Goal: Complete application form: Complete application form

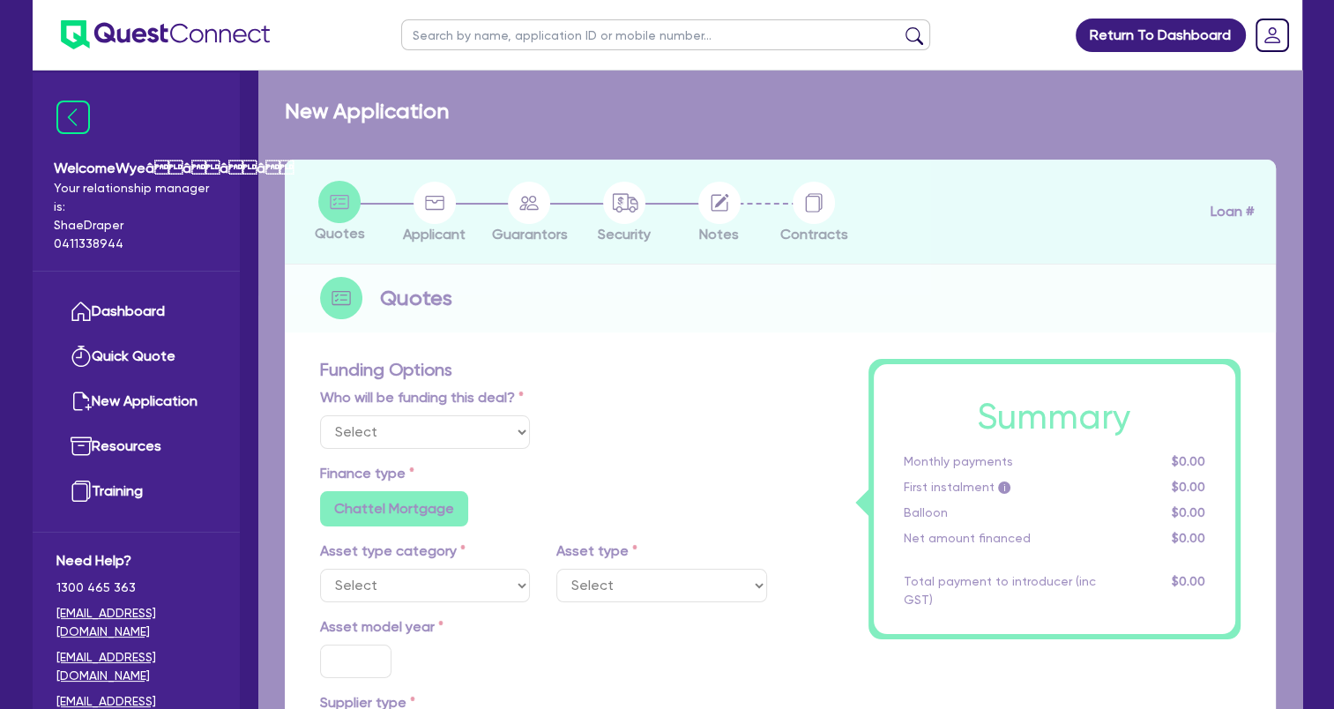
select select
select select "TERTIARY_ASSETS"
type input "2024"
type input "43,989"
type input "5,000"
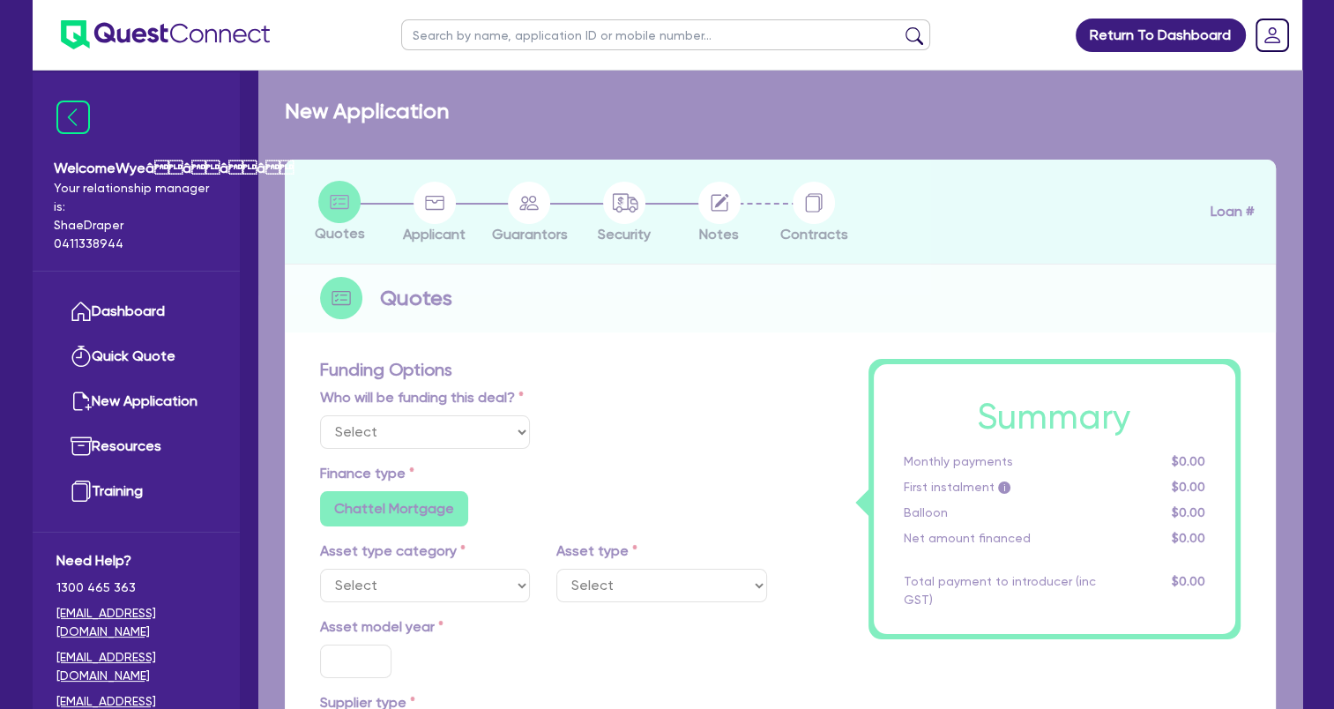
type input "3.67"
type input "1,430.9"
type input "17.25"
select select "BEAUTY_EQUIPMENT"
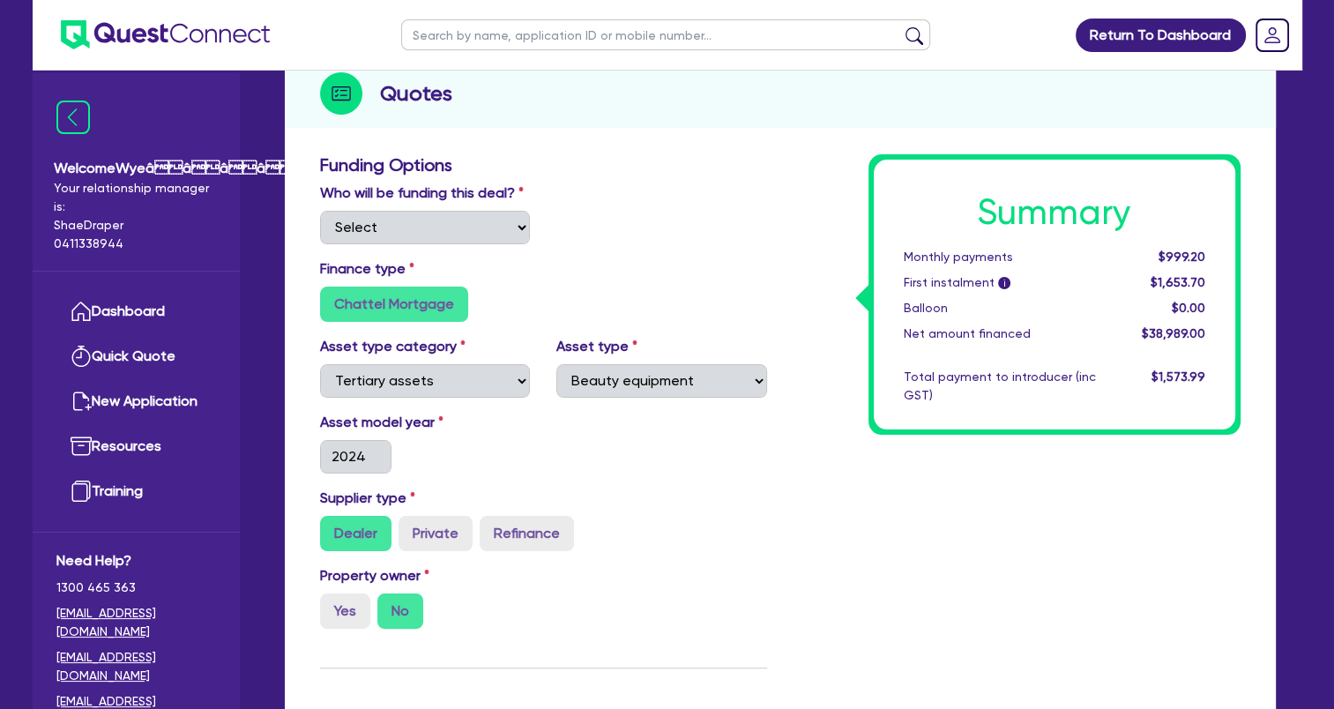
scroll to position [176, 0]
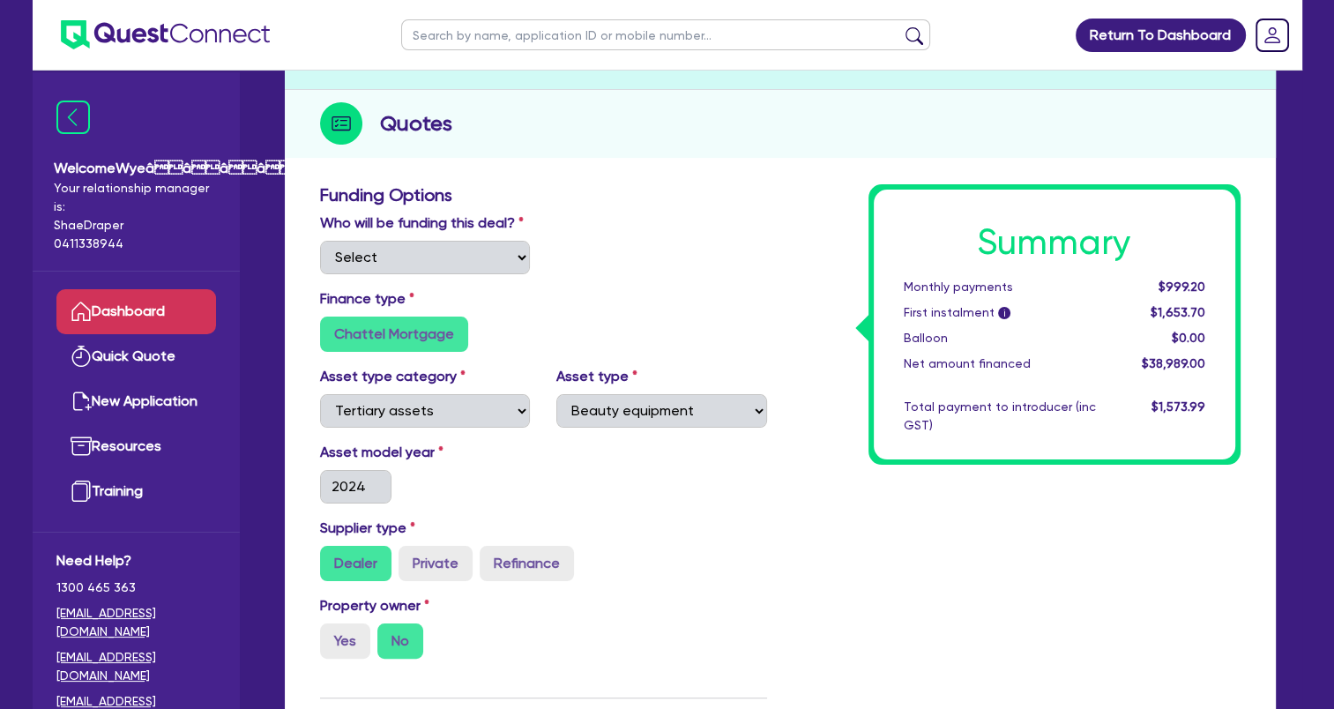
click at [140, 308] on link "Dashboard" at bounding box center [136, 311] width 160 height 45
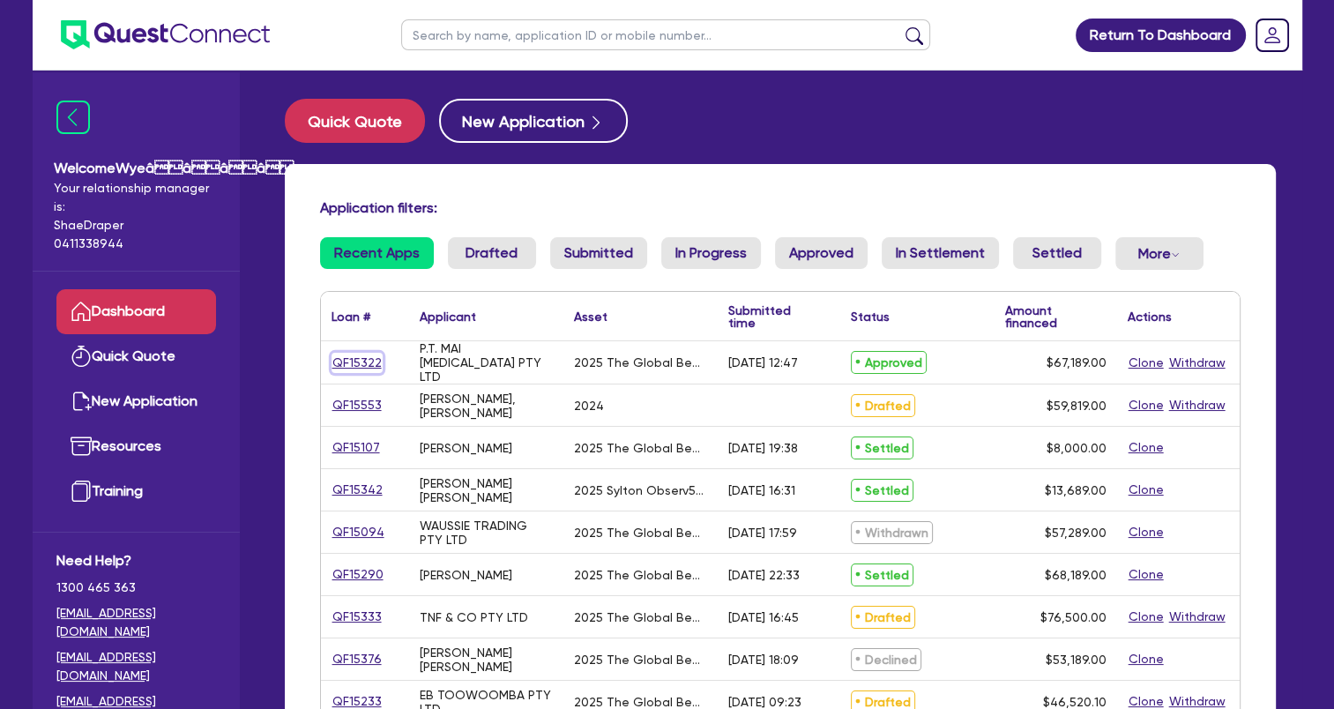
click at [360, 367] on link "QF15322" at bounding box center [356, 363] width 51 height 20
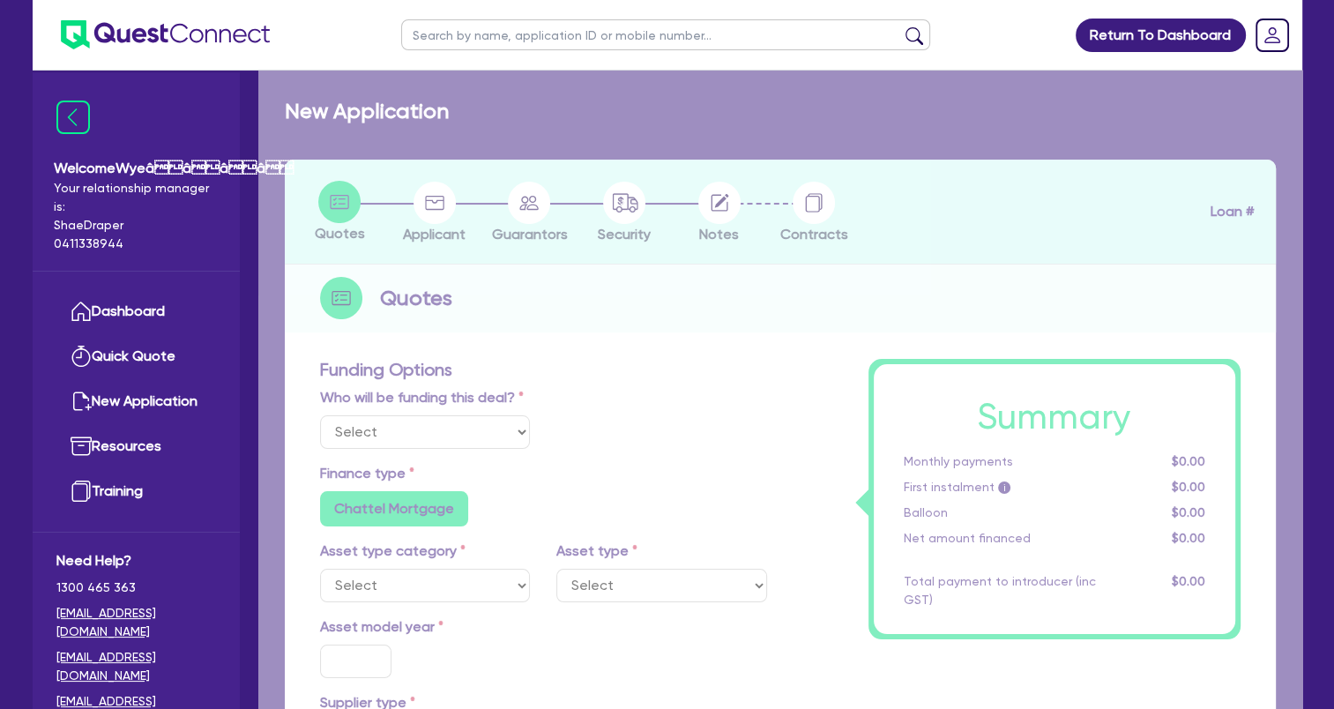
select select "Quest Finance - Own Book"
select select "TERTIARY_ASSETS"
type input "2025"
radio input "true"
type input "68,189"
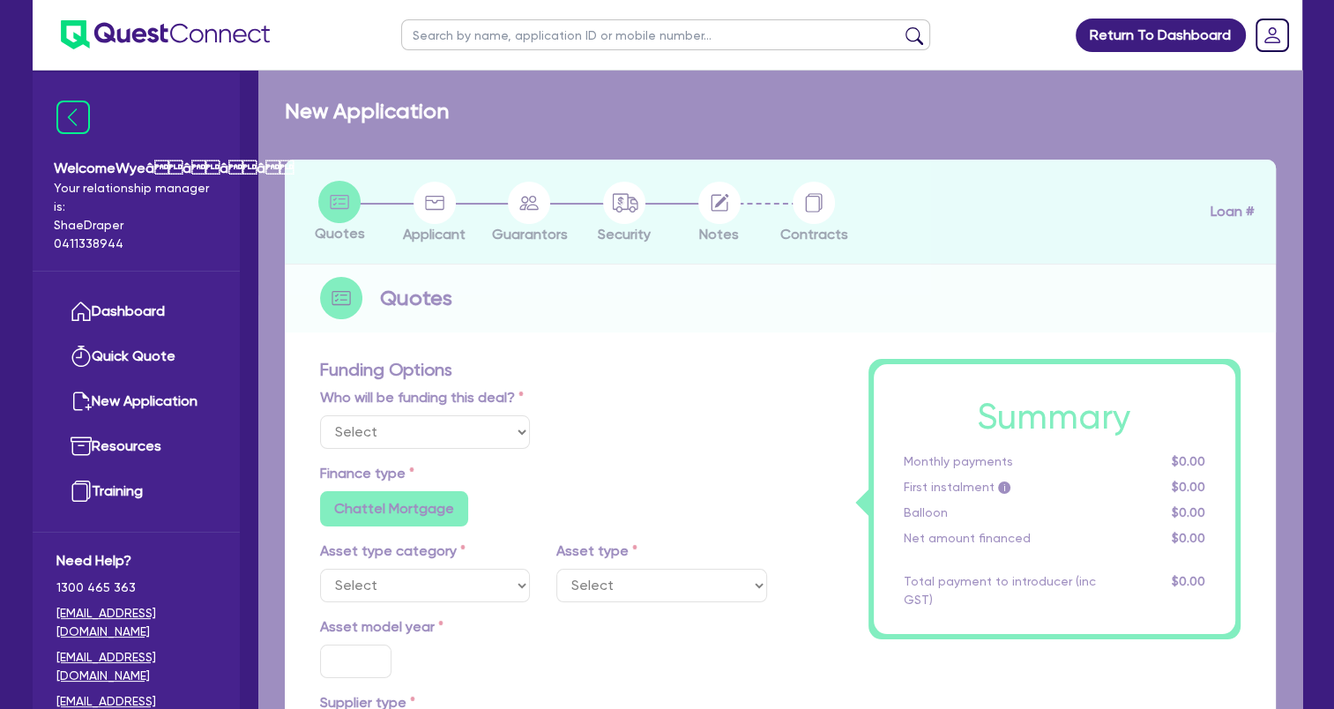
type input "1,000"
type input "4"
type input "2,687.56"
type input "17.95"
select select "BEAUTY_EQUIPMENT"
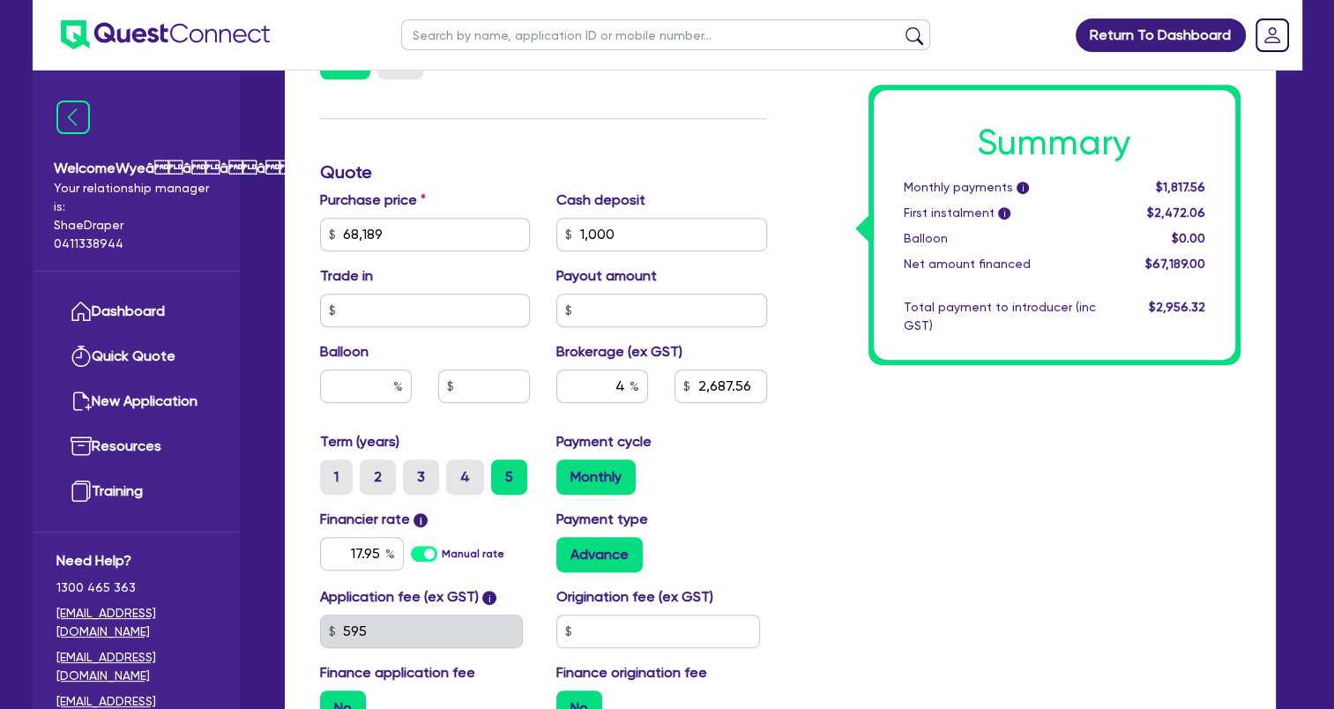
scroll to position [793, 0]
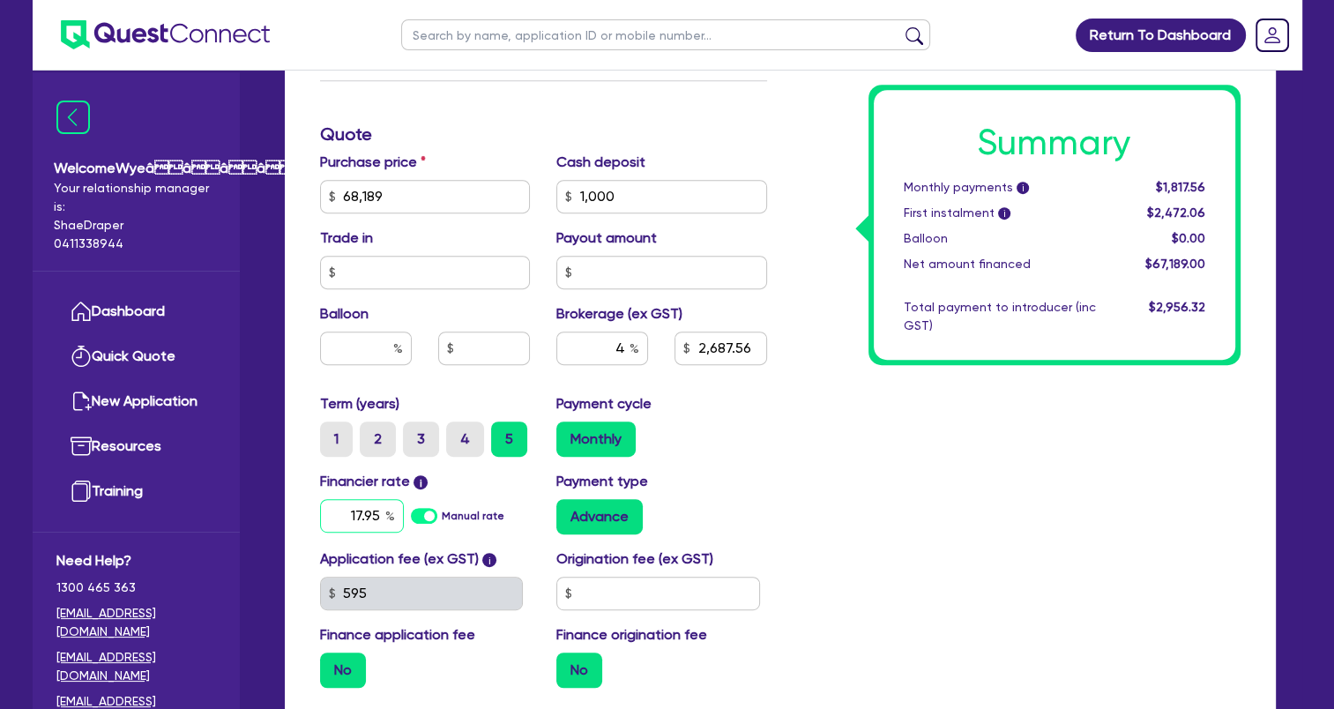
click at [378, 511] on input "17.95" at bounding box center [362, 515] width 84 height 33
type input "68,189"
type input "1,000"
type input "2,687.56"
type input "68,189"
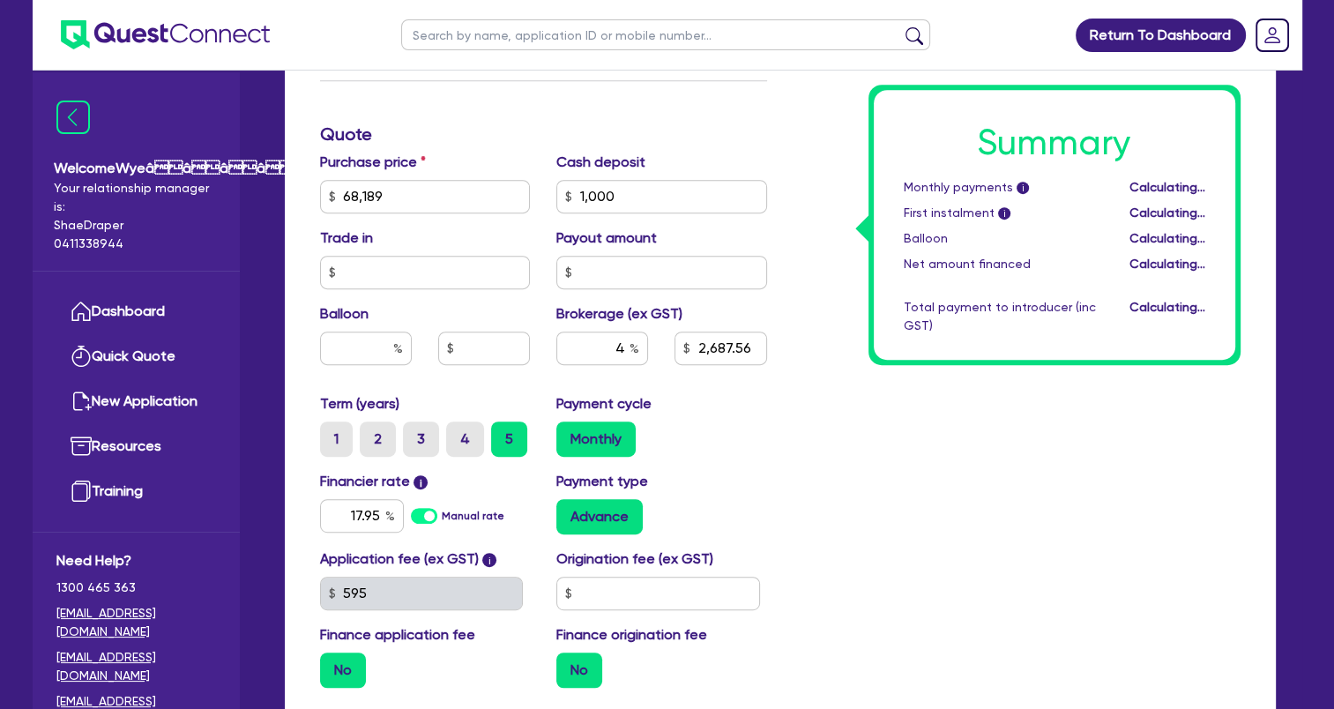
type input "1,000"
type input "2,687.56"
